Goal: Task Accomplishment & Management: Use online tool/utility

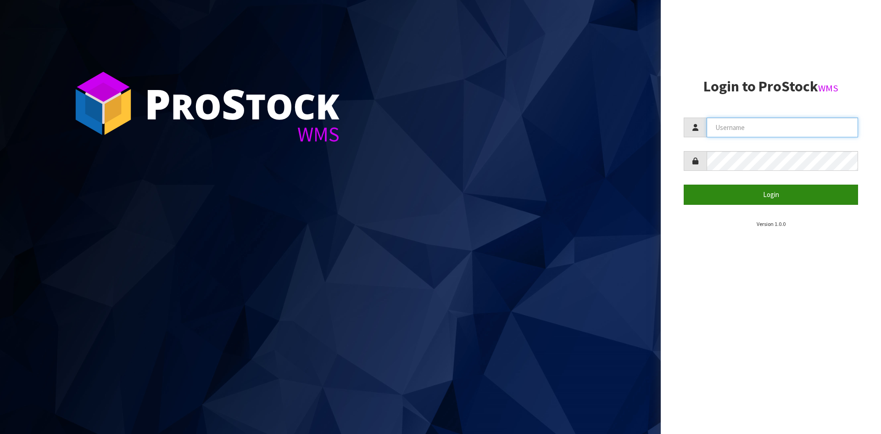
type input "[PERSON_NAME]"
click at [787, 196] on button "Login" at bounding box center [771, 195] width 174 height 20
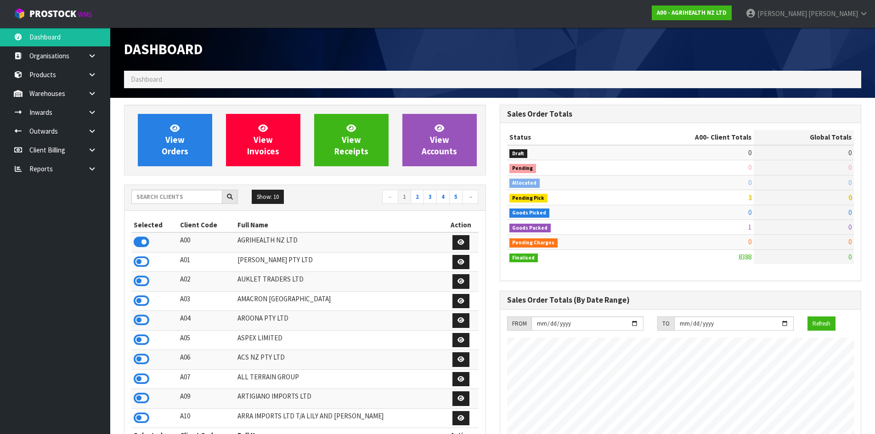
scroll to position [696, 375]
click at [210, 195] on input "text" at bounding box center [176, 197] width 91 height 14
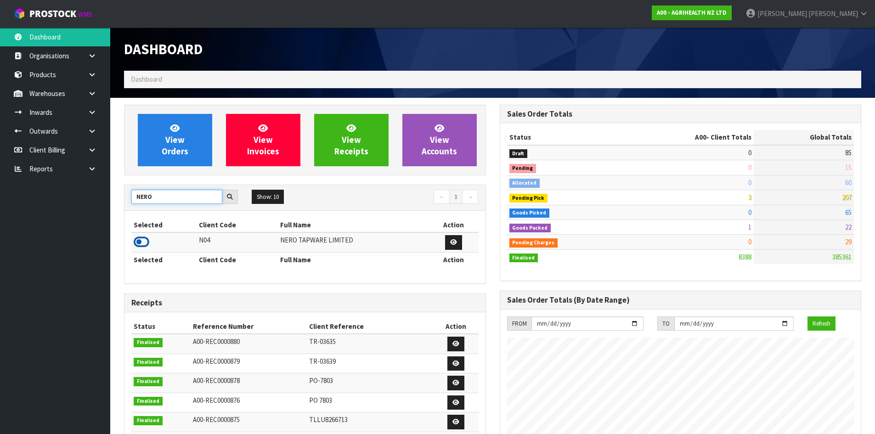
type input "NERO"
click at [135, 241] on icon at bounding box center [142, 242] width 16 height 14
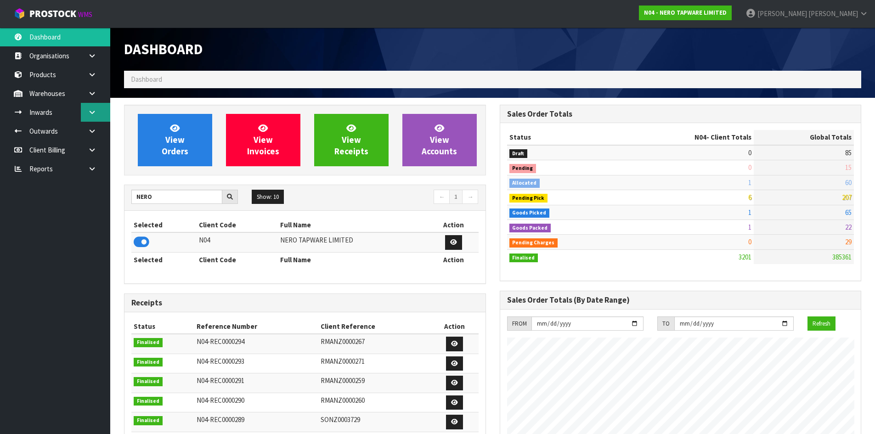
scroll to position [715, 375]
click at [94, 90] on icon at bounding box center [92, 93] width 9 height 7
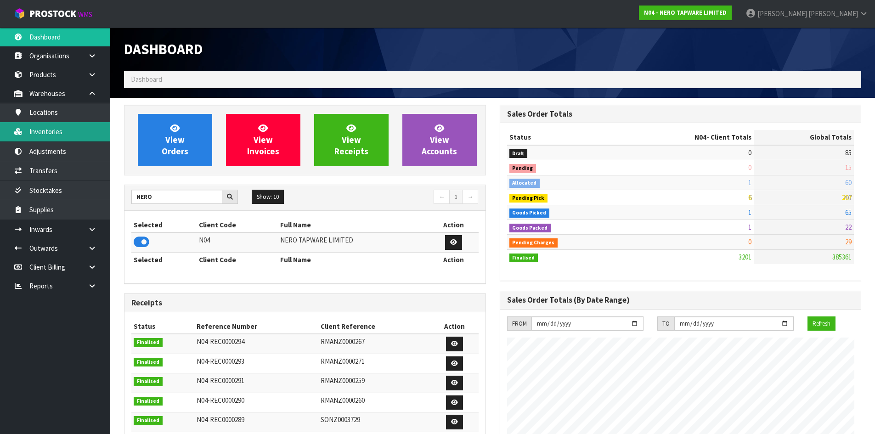
click at [85, 132] on link "Inventories" at bounding box center [55, 131] width 110 height 19
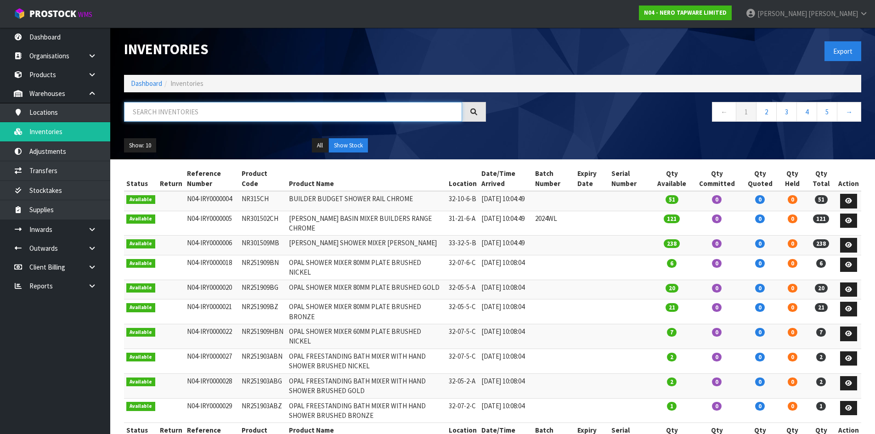
click at [187, 108] on input "text" at bounding box center [293, 112] width 338 height 20
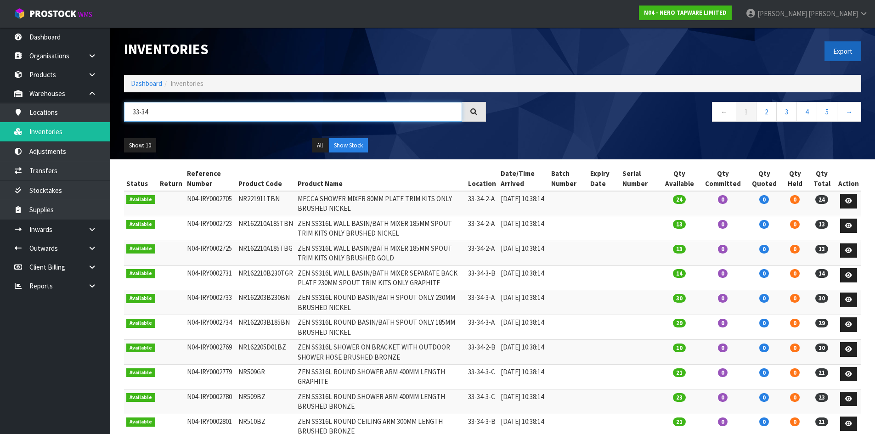
type input "33-34"
click at [846, 54] on button "Export" at bounding box center [842, 51] width 37 height 20
